Goal: Task Accomplishment & Management: Use online tool/utility

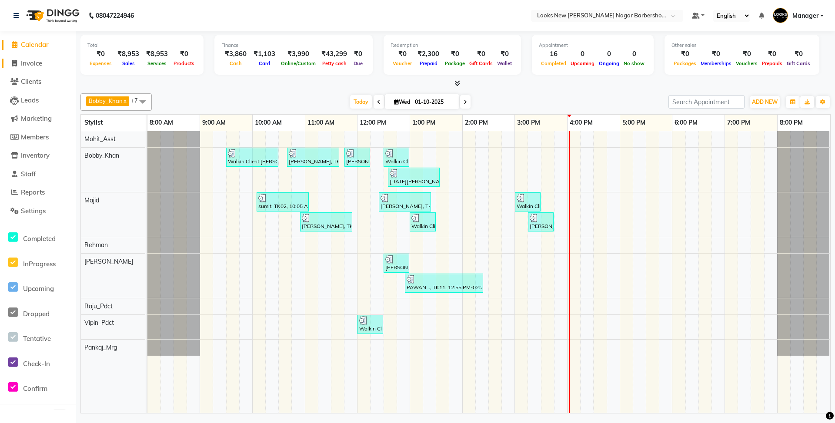
click at [37, 61] on span "Invoice" at bounding box center [31, 63] width 21 height 8
select select "service"
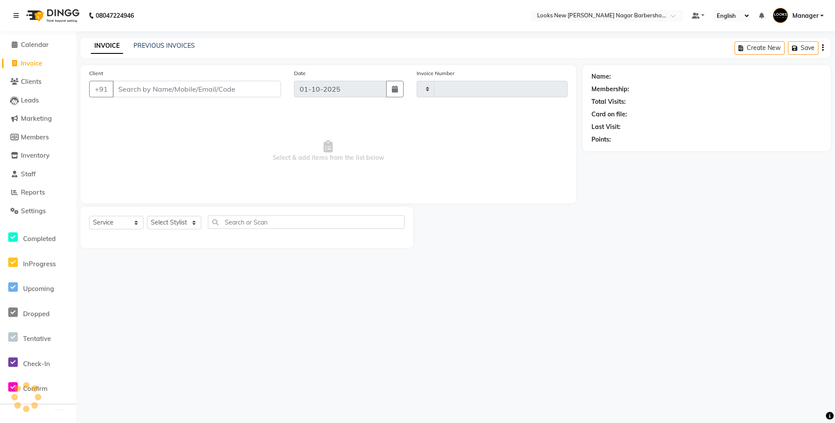
type input "7459"
select select "8705"
click at [179, 220] on select "Select Stylist" at bounding box center [174, 222] width 54 height 13
select select "87357"
click at [147, 216] on select "Select Stylist Aakash_Pdct [PERSON_NAME] [PERSON_NAME] [PERSON_NAME] Counter_Sa…" at bounding box center [174, 222] width 54 height 13
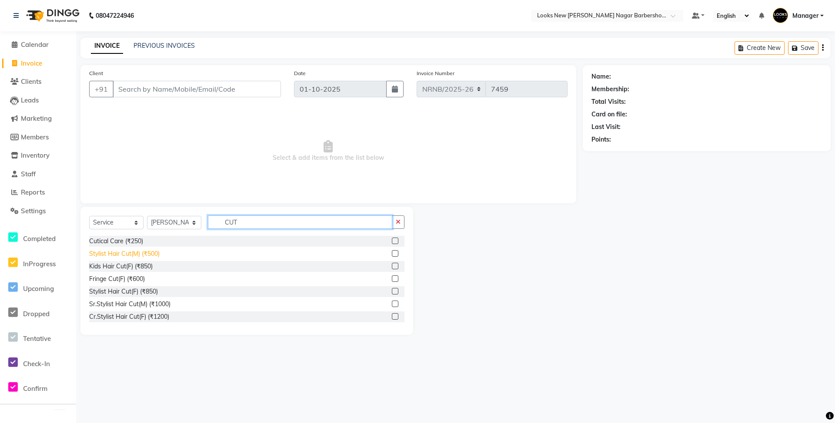
type input "CUT"
drag, startPoint x: 138, startPoint y: 254, endPoint x: 178, endPoint y: 243, distance: 41.3
click at [138, 254] on div "Stylist Hair Cut(M) (₹500)" at bounding box center [124, 254] width 70 height 9
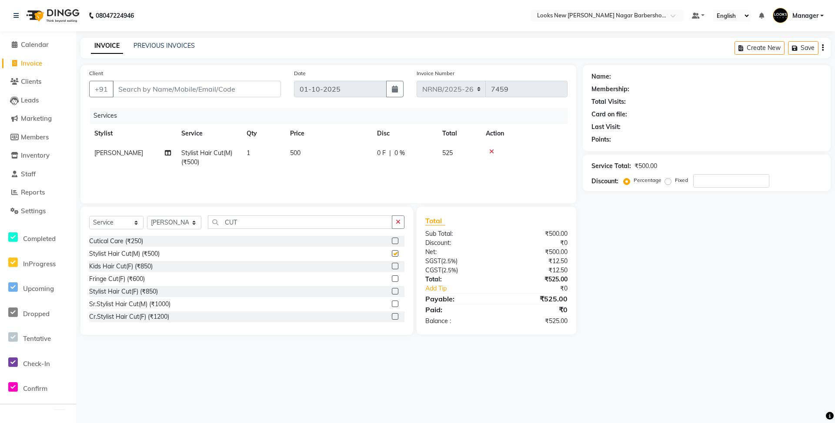
checkbox input "false"
drag, startPoint x: 225, startPoint y: 229, endPoint x: 204, endPoint y: 229, distance: 21.3
click at [204, 229] on div "Select Service Product Membership Package Voucher Prepaid Gift Card Select Styl…" at bounding box center [246, 226] width 315 height 20
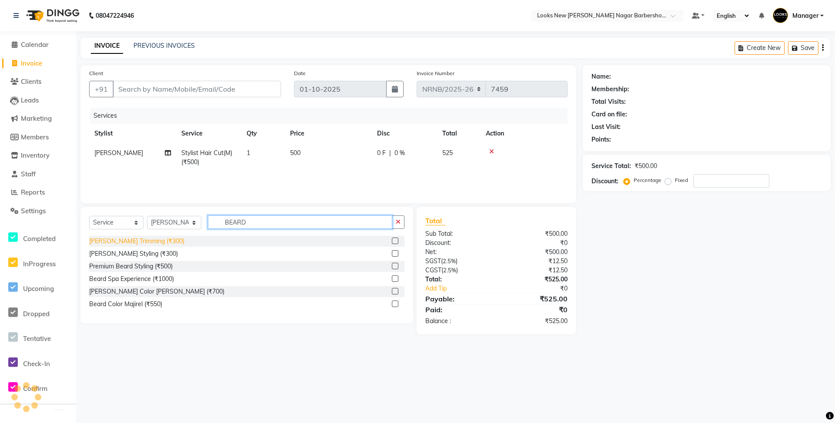
type input "BEARD"
click at [115, 245] on div "[PERSON_NAME] Trimming (₹300)" at bounding box center [136, 241] width 95 height 9
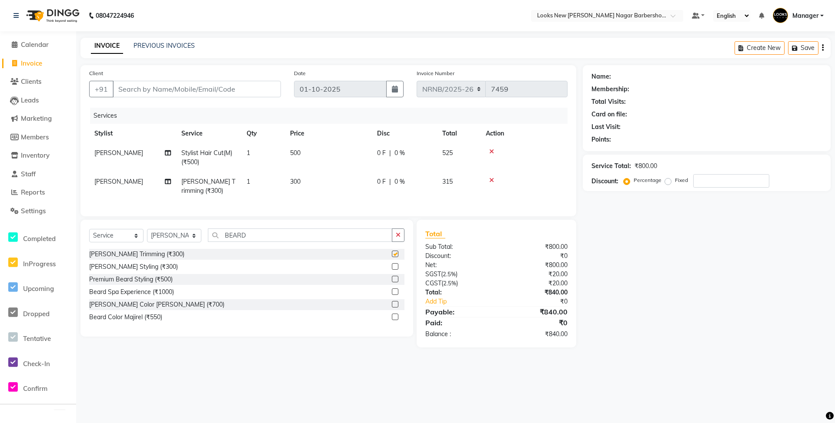
checkbox input "false"
click at [181, 90] on input "Client" at bounding box center [197, 89] width 168 height 17
click at [207, 92] on input "Client" at bounding box center [197, 89] width 168 height 17
type input "9"
type input "0"
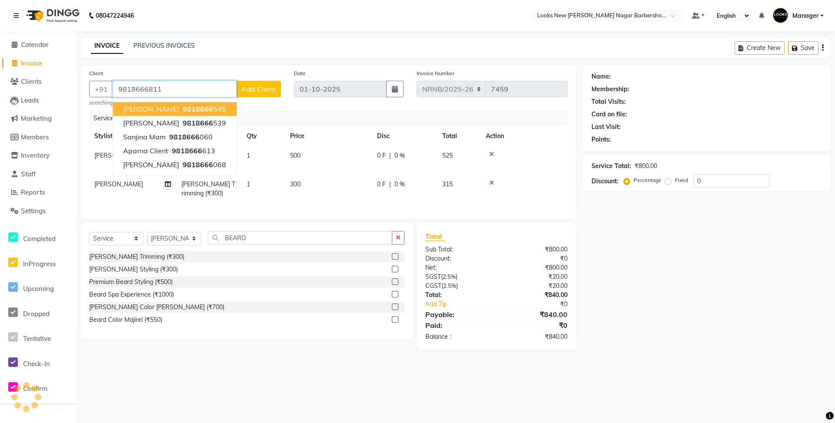
type input "9818666811"
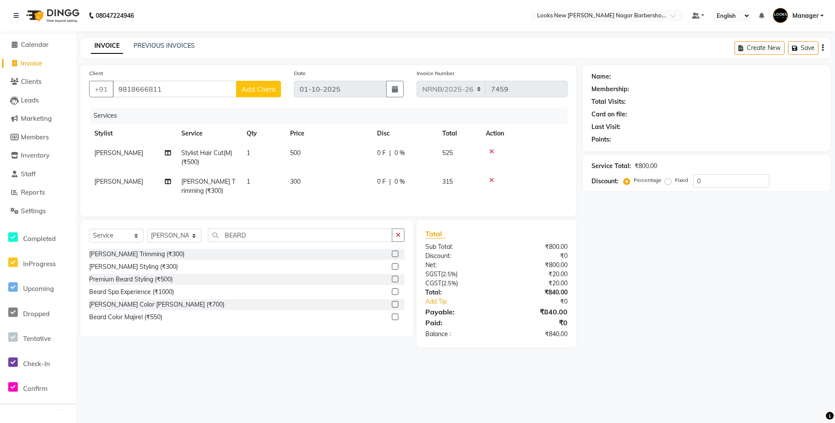
click at [258, 94] on button "Add Client" at bounding box center [258, 89] width 45 height 17
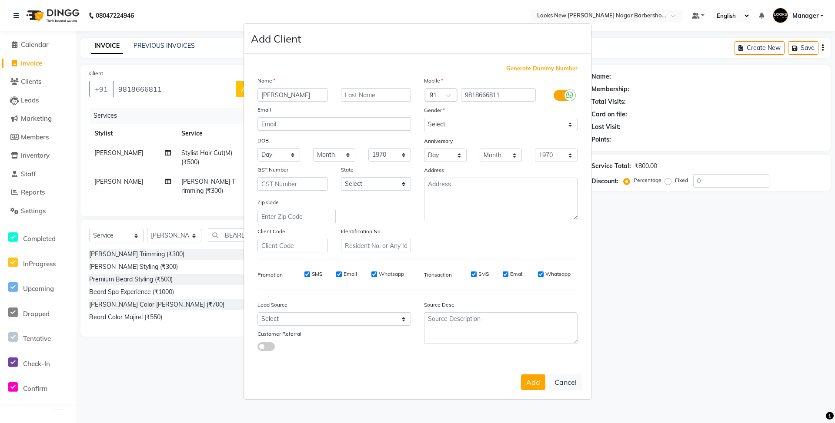
type input "[PERSON_NAME]"
click at [470, 124] on select "Select [DEMOGRAPHIC_DATA] [DEMOGRAPHIC_DATA] Other Prefer Not To Say" at bounding box center [500, 124] width 153 height 13
select select "[DEMOGRAPHIC_DATA]"
click at [424, 119] on select "Select [DEMOGRAPHIC_DATA] [DEMOGRAPHIC_DATA] Other Prefer Not To Say" at bounding box center [500, 124] width 153 height 13
click at [388, 176] on div "State" at bounding box center [375, 171] width 83 height 12
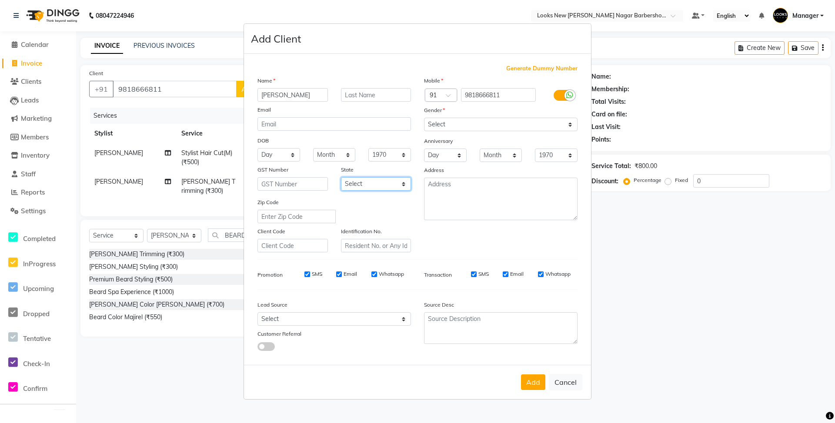
click at [385, 182] on select "Select [GEOGRAPHIC_DATA] [GEOGRAPHIC_DATA] [GEOGRAPHIC_DATA] [GEOGRAPHIC_DATA] …" at bounding box center [376, 183] width 70 height 13
select select "10"
click at [341, 177] on select "Select [GEOGRAPHIC_DATA] [GEOGRAPHIC_DATA] [GEOGRAPHIC_DATA] [GEOGRAPHIC_DATA] …" at bounding box center [376, 183] width 70 height 13
click at [525, 376] on button "Add" at bounding box center [533, 383] width 24 height 16
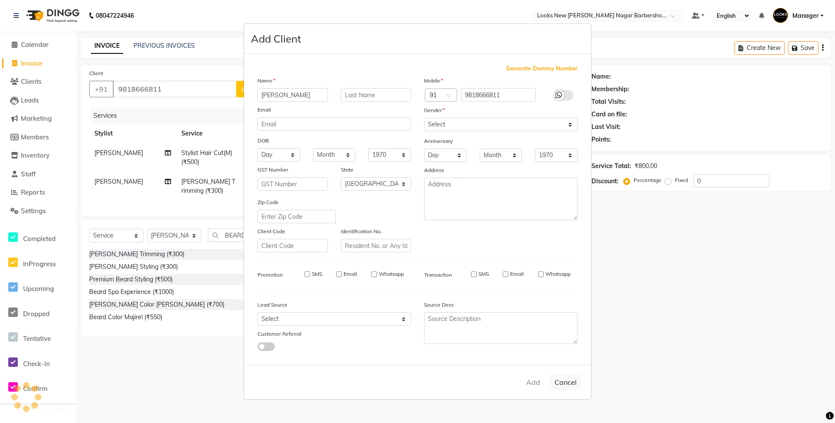
select select
select select "null"
select select
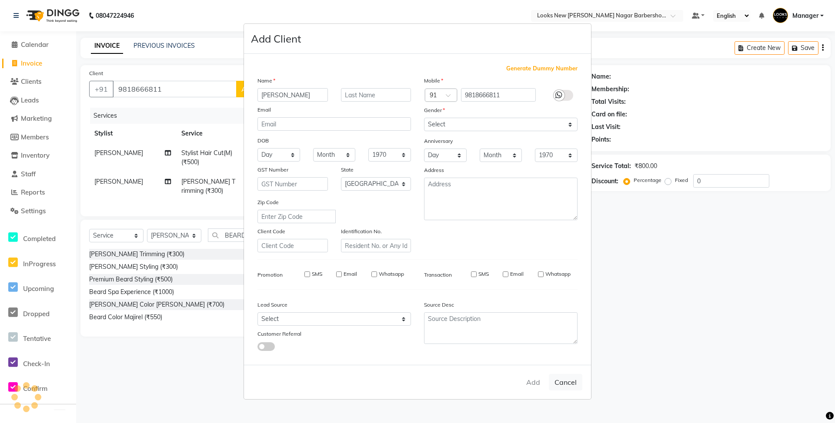
select select
checkbox input "false"
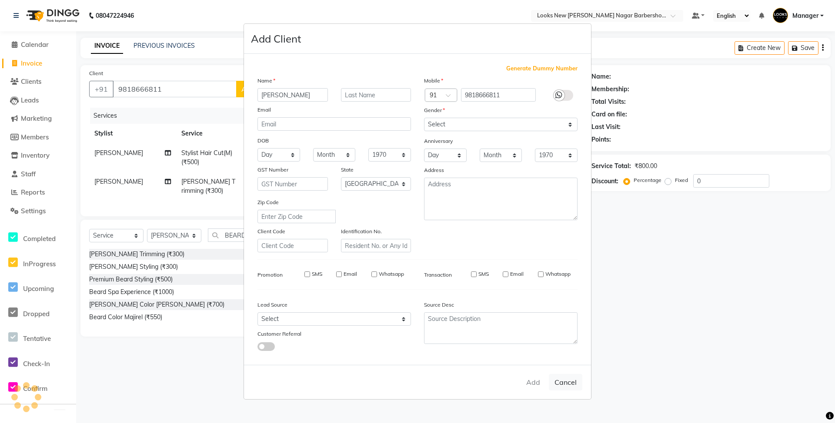
checkbox input "false"
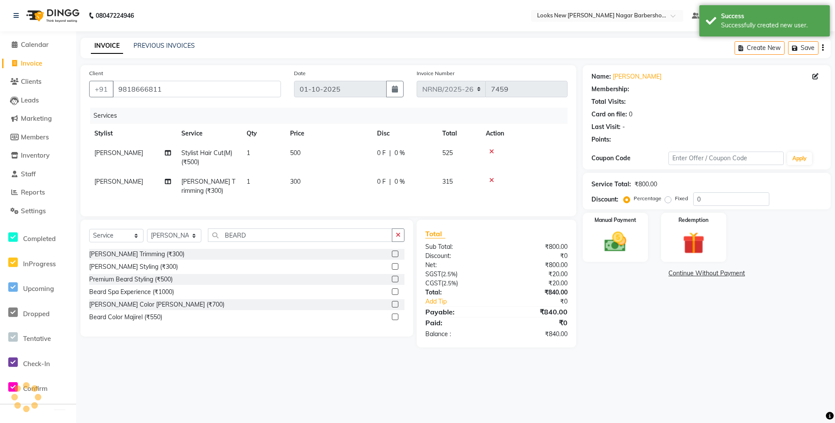
select select "1: Object"
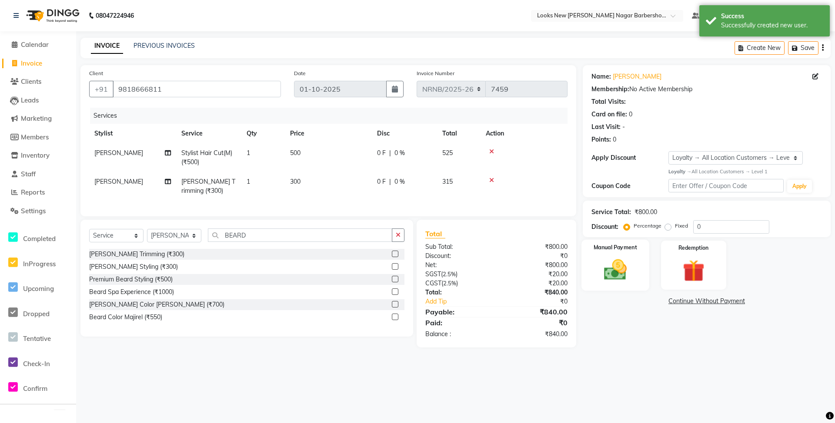
click at [611, 287] on div "Manual Payment" at bounding box center [615, 265] width 68 height 51
click at [669, 305] on span "CASH" at bounding box center [672, 302] width 19 height 10
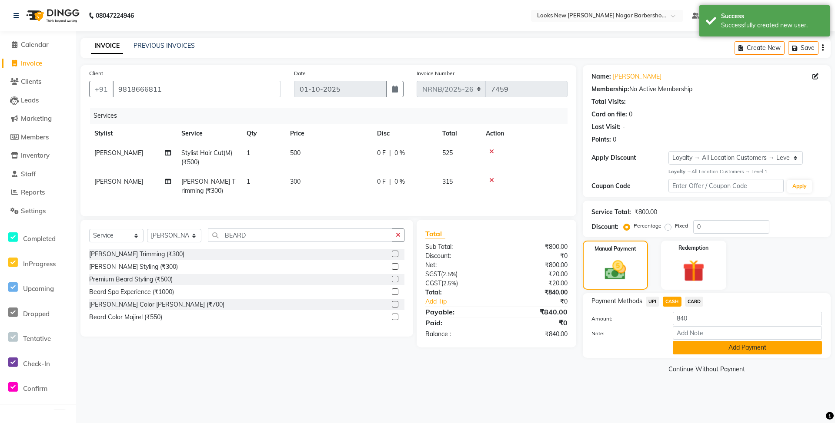
click at [682, 345] on button "Add Payment" at bounding box center [747, 347] width 149 height 13
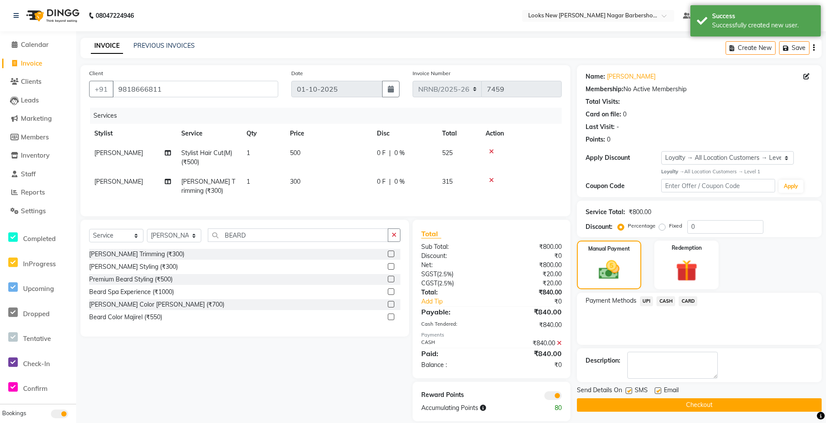
click at [672, 406] on button "Checkout" at bounding box center [699, 405] width 245 height 13
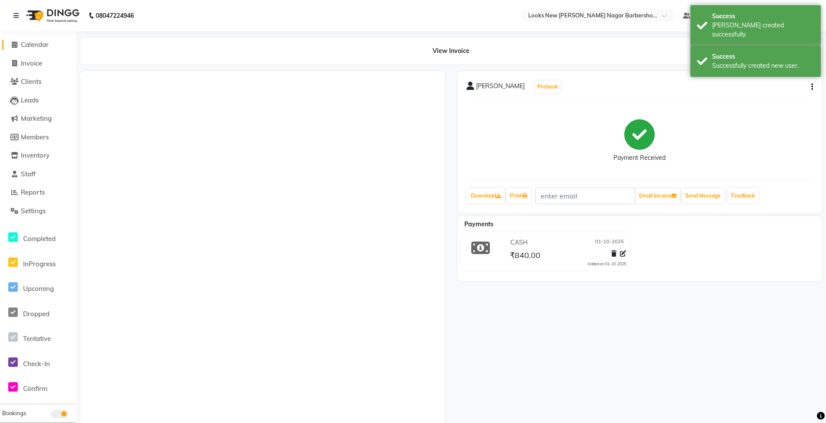
click at [32, 48] on span "Calendar" at bounding box center [35, 44] width 28 height 8
